Goal: Transaction & Acquisition: Purchase product/service

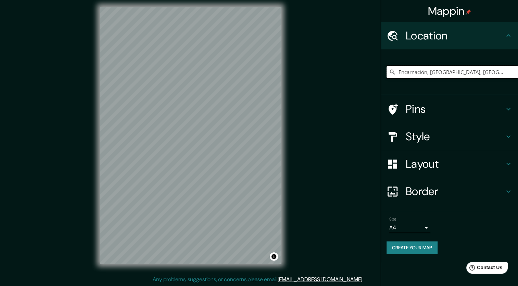
click at [480, 74] on input "Encarnación, Itapúa, Paraguay" at bounding box center [453, 72] width 132 height 12
drag, startPoint x: 476, startPoint y: 75, endPoint x: 427, endPoint y: 82, distance: 49.1
click at [427, 82] on div "Encarnación, [GEOGRAPHIC_DATA], [GEOGRAPHIC_DATA]" at bounding box center [453, 72] width 132 height 34
type input "Encarnación"
click at [389, 74] on icon at bounding box center [392, 72] width 7 height 7
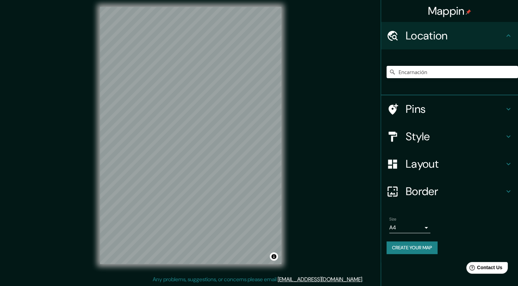
click at [392, 72] on icon at bounding box center [392, 72] width 7 height 7
click at [443, 74] on input "Pick your city or area" at bounding box center [453, 72] width 132 height 12
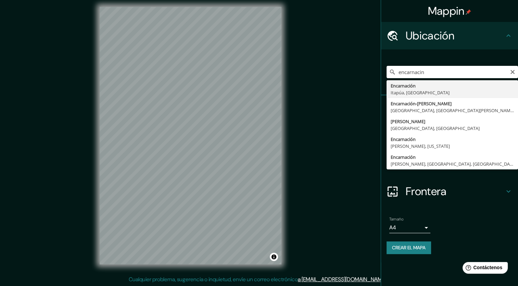
type input "Encarnación, Itapúa, Paraguay"
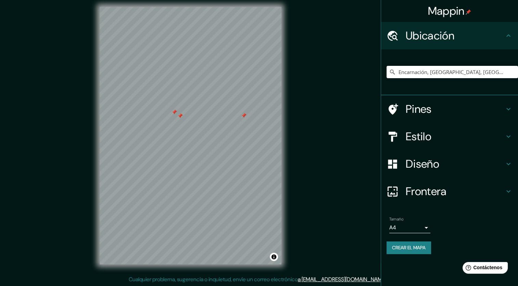
click at [181, 116] on div at bounding box center [179, 115] width 5 height 5
click at [175, 111] on div at bounding box center [174, 111] width 5 height 5
click at [245, 116] on div at bounding box center [243, 115] width 5 height 5
click at [425, 140] on h4 "Estilo" at bounding box center [455, 136] width 99 height 14
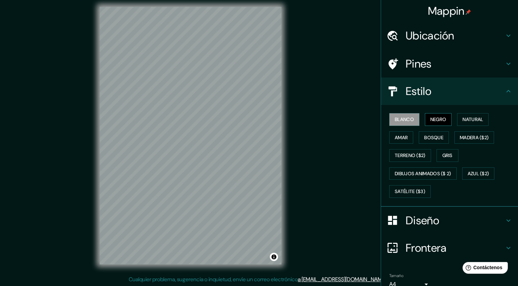
click at [428, 124] on button "Negro" at bounding box center [438, 119] width 27 height 13
click at [461, 124] on button "Natural" at bounding box center [473, 119] width 32 height 13
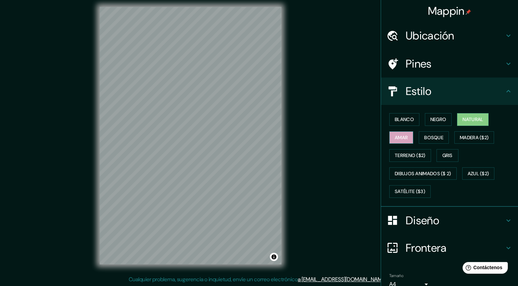
click at [395, 139] on font "Amar" at bounding box center [401, 137] width 13 height 9
click at [436, 139] on font "Bosque" at bounding box center [433, 137] width 19 height 9
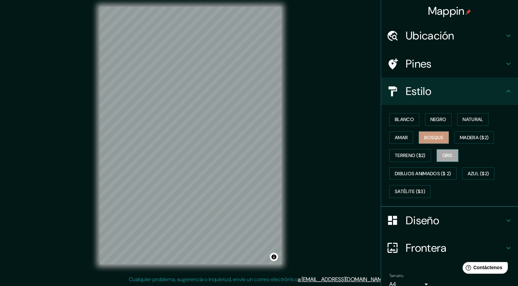
click at [443, 153] on font "Gris" at bounding box center [448, 155] width 10 height 9
click at [410, 156] on font "Terreno ($2)" at bounding box center [410, 155] width 31 height 9
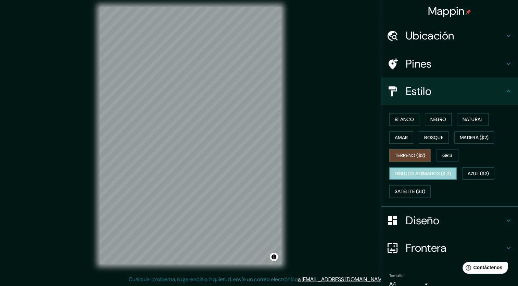
click at [440, 173] on font "Dibujos animados ($ 2)" at bounding box center [423, 173] width 57 height 9
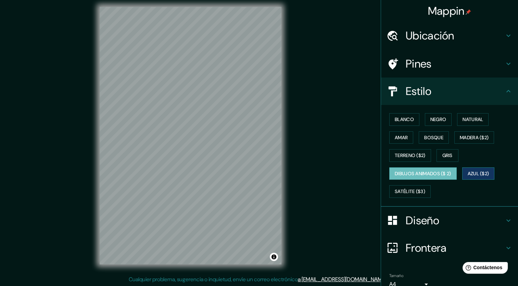
click at [473, 174] on font "Azul ($2)" at bounding box center [479, 173] width 22 height 9
click at [447, 175] on font "Dibujos animados ($ 2)" at bounding box center [423, 173] width 57 height 9
click at [475, 174] on font "Azul ($2)" at bounding box center [479, 173] width 22 height 9
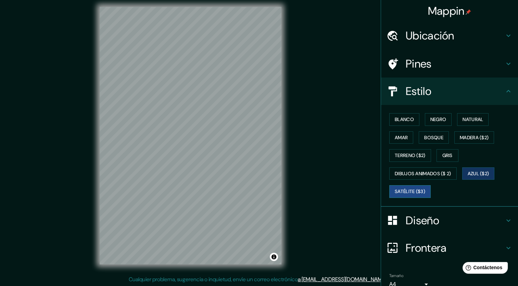
click at [413, 188] on font "Satélite ($3)" at bounding box center [410, 191] width 30 height 9
click at [403, 115] on font "Blanco" at bounding box center [404, 119] width 19 height 9
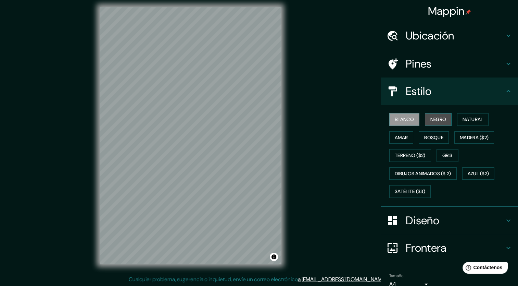
click at [432, 122] on font "Negro" at bounding box center [439, 119] width 16 height 9
click at [463, 120] on font "Natural" at bounding box center [473, 119] width 21 height 9
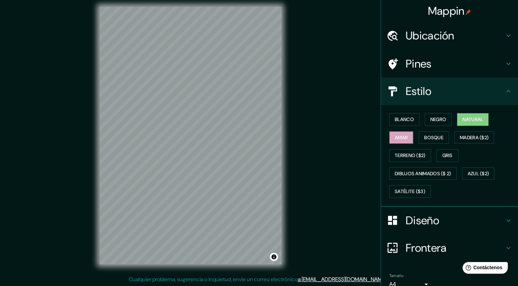
click at [400, 136] on font "Amar" at bounding box center [401, 137] width 13 height 9
click at [403, 119] on font "Blanco" at bounding box center [404, 119] width 19 height 9
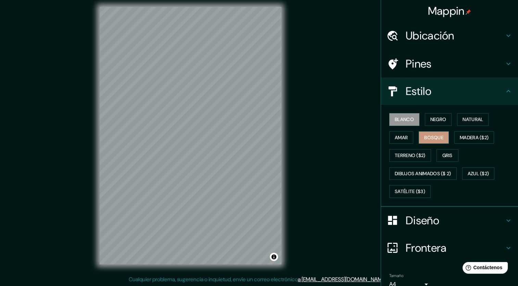
click at [437, 132] on button "Bosque" at bounding box center [434, 137] width 30 height 13
click at [409, 120] on font "Blanco" at bounding box center [404, 119] width 19 height 9
click at [441, 120] on font "Negro" at bounding box center [439, 119] width 16 height 9
click at [395, 119] on font "Blanco" at bounding box center [404, 119] width 19 height 9
click at [317, 143] on div "Mappin Ubicación Encarnación, Itapúa, Paraguay Pines Estilo Blanco Negro Natura…" at bounding box center [259, 141] width 518 height 290
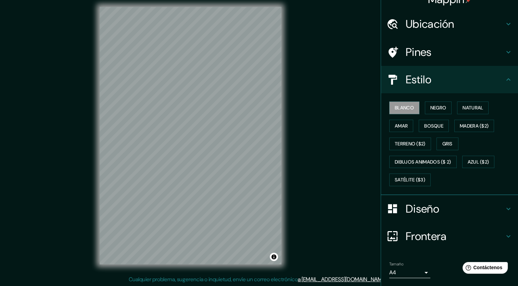
scroll to position [31, 0]
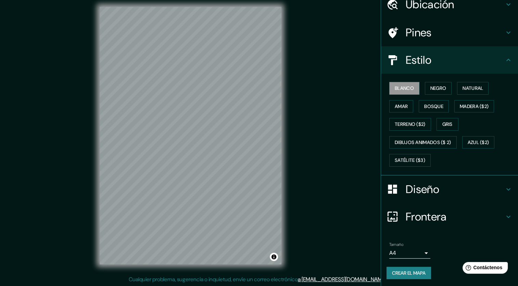
click at [418, 273] on font "Crear el mapa" at bounding box center [409, 273] width 34 height 9
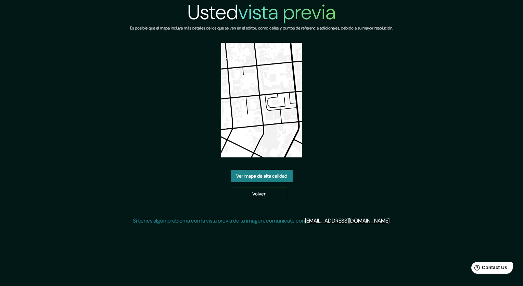
click at [281, 175] on link "Ver mapa de alta calidad" at bounding box center [262, 176] width 62 height 13
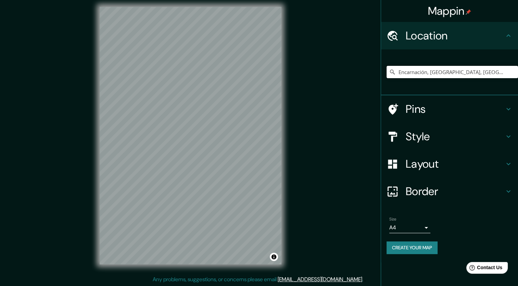
click at [488, 72] on input "Encarnación, [GEOGRAPHIC_DATA], [GEOGRAPHIC_DATA]" at bounding box center [453, 72] width 132 height 12
drag, startPoint x: 488, startPoint y: 72, endPoint x: 429, endPoint y: 80, distance: 59.6
click at [429, 80] on div "Encarnación, [GEOGRAPHIC_DATA], [GEOGRAPHIC_DATA]" at bounding box center [453, 72] width 132 height 34
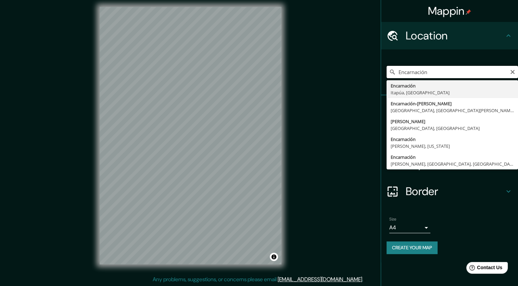
type input "Encarnación, [GEOGRAPHIC_DATA], [GEOGRAPHIC_DATA]"
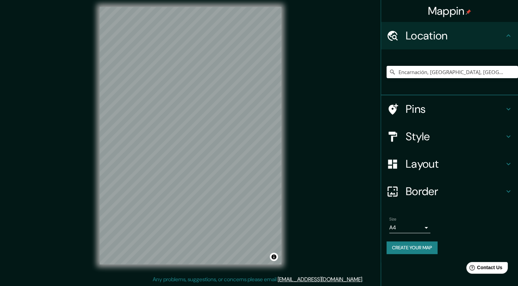
click at [425, 134] on h4 "Style" at bounding box center [455, 136] width 99 height 14
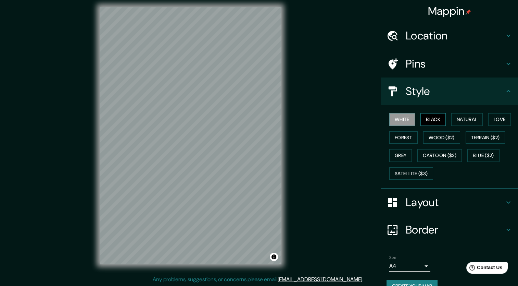
click at [426, 119] on button "Black" at bounding box center [434, 119] width 26 height 13
click at [456, 120] on button "Natural" at bounding box center [467, 119] width 32 height 13
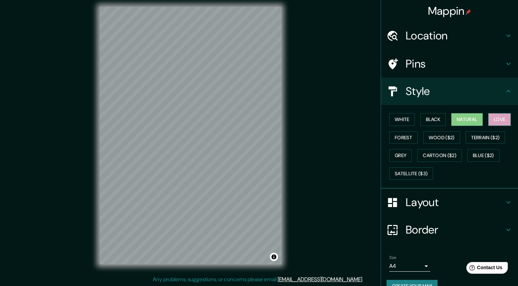
click at [499, 120] on button "Love" at bounding box center [499, 119] width 23 height 13
click at [458, 120] on button "Natural" at bounding box center [467, 119] width 32 height 13
click at [392, 137] on button "Forest" at bounding box center [403, 137] width 28 height 13
click at [462, 119] on button "Natural" at bounding box center [467, 119] width 32 height 13
click at [402, 139] on button "Forest" at bounding box center [403, 137] width 28 height 13
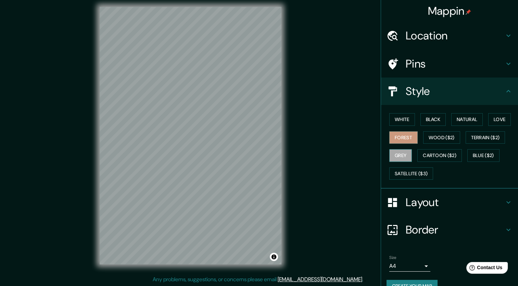
click at [393, 154] on button "Grey" at bounding box center [400, 155] width 23 height 13
click at [403, 121] on button "White" at bounding box center [402, 119] width 26 height 13
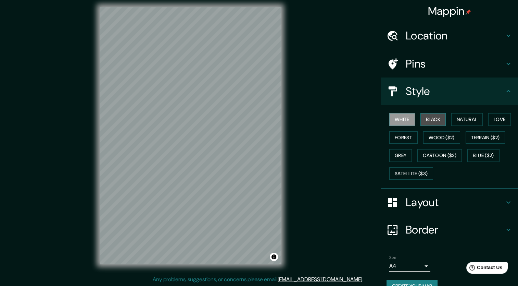
click at [421, 124] on button "Black" at bounding box center [434, 119] width 26 height 13
